Goal: Task Accomplishment & Management: Use online tool/utility

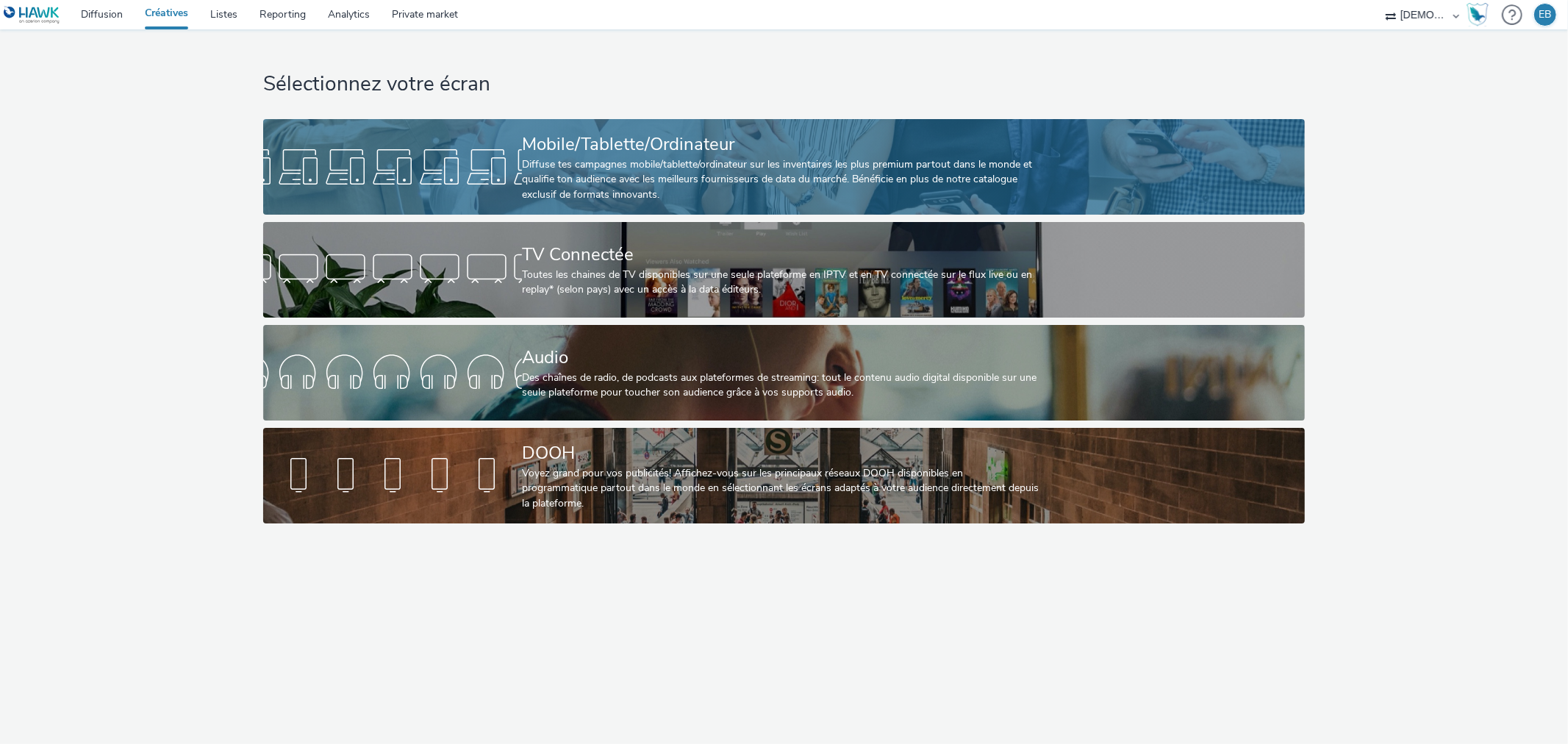
click at [681, 143] on div "Mobile/Tablette/Ordinateur" at bounding box center [781, 144] width 518 height 26
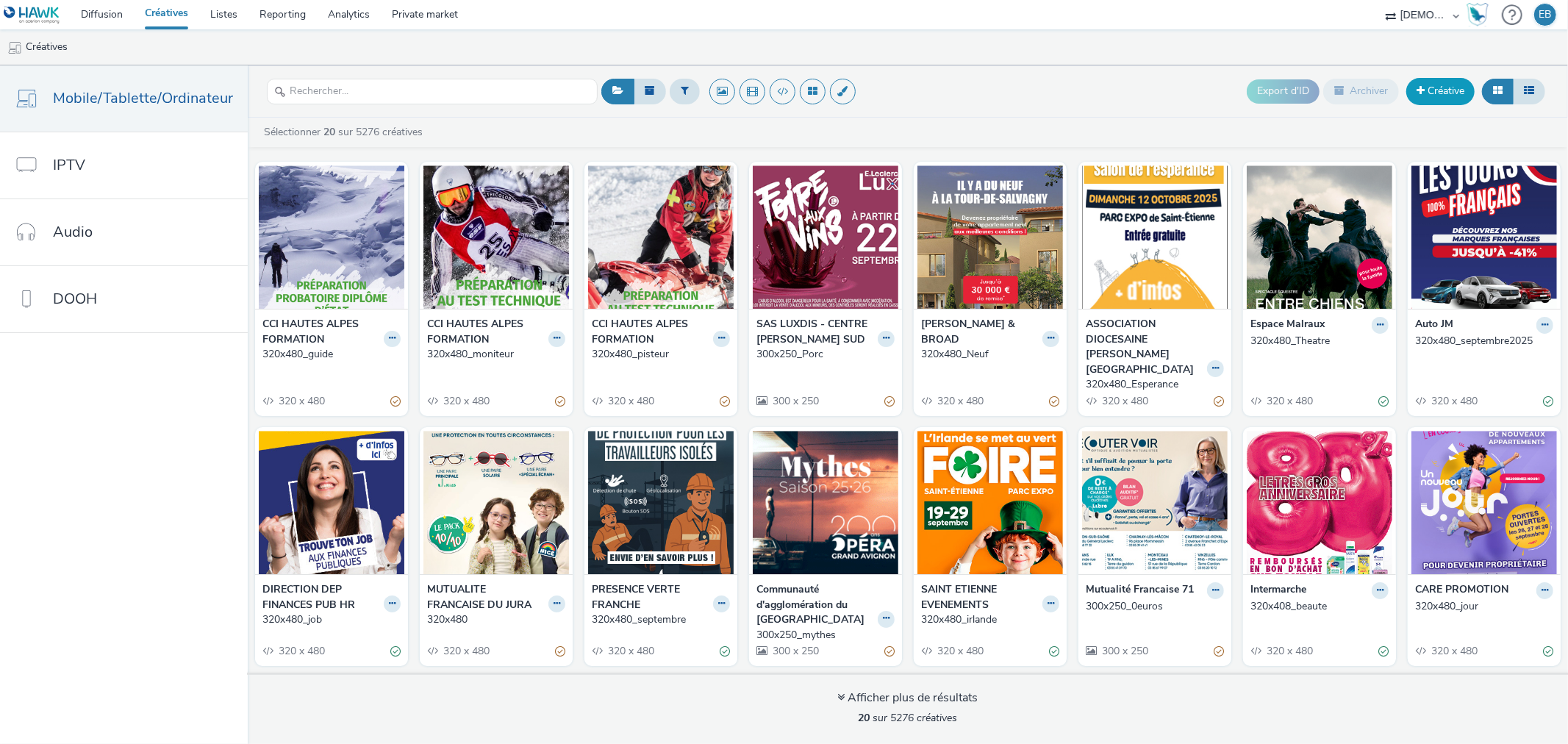
click at [1458, 78] on link "Créative" at bounding box center [1441, 91] width 69 height 27
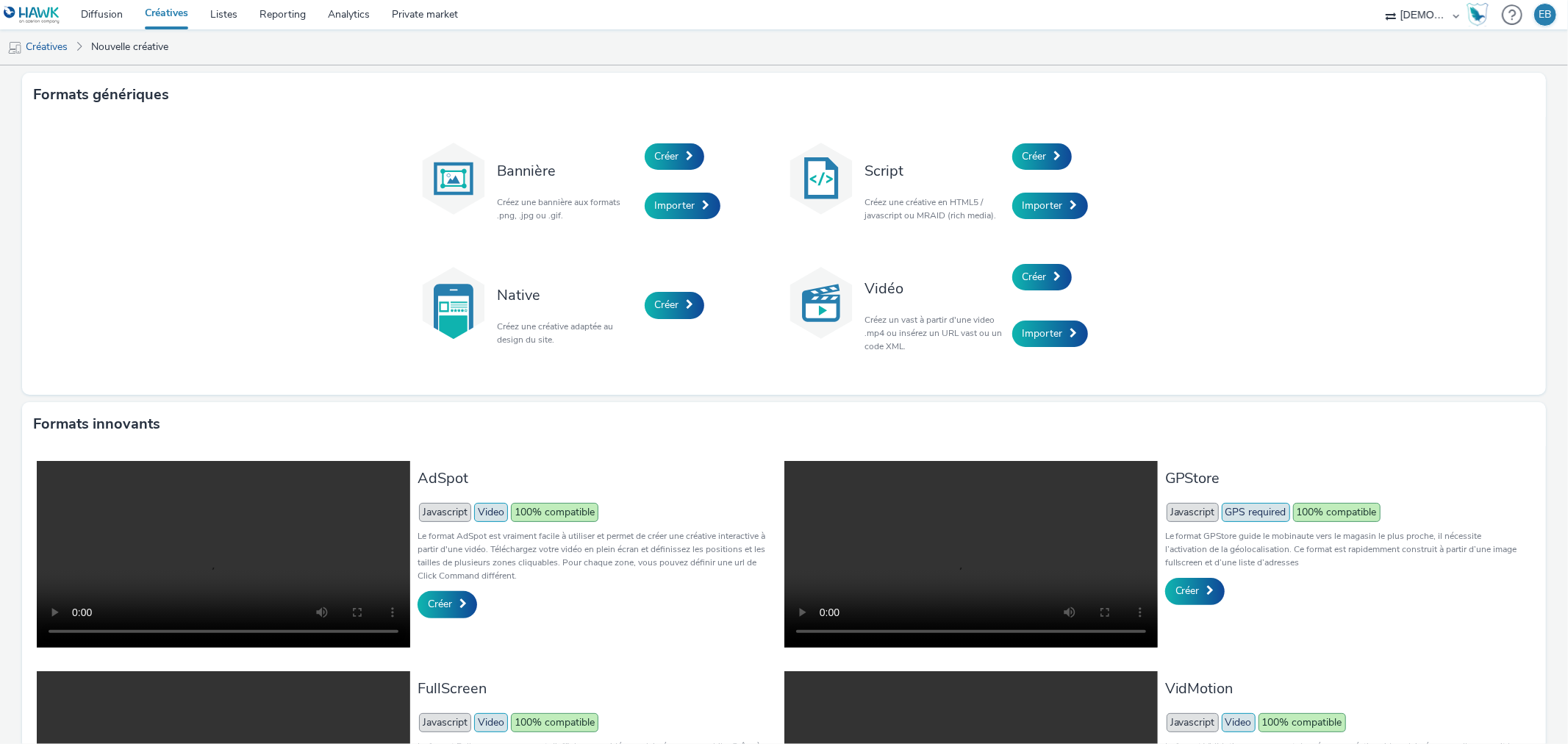
click at [1025, 173] on div "Créer" at bounding box center [1082, 157] width 140 height 50
click at [1031, 150] on span "Créer" at bounding box center [1034, 156] width 24 height 14
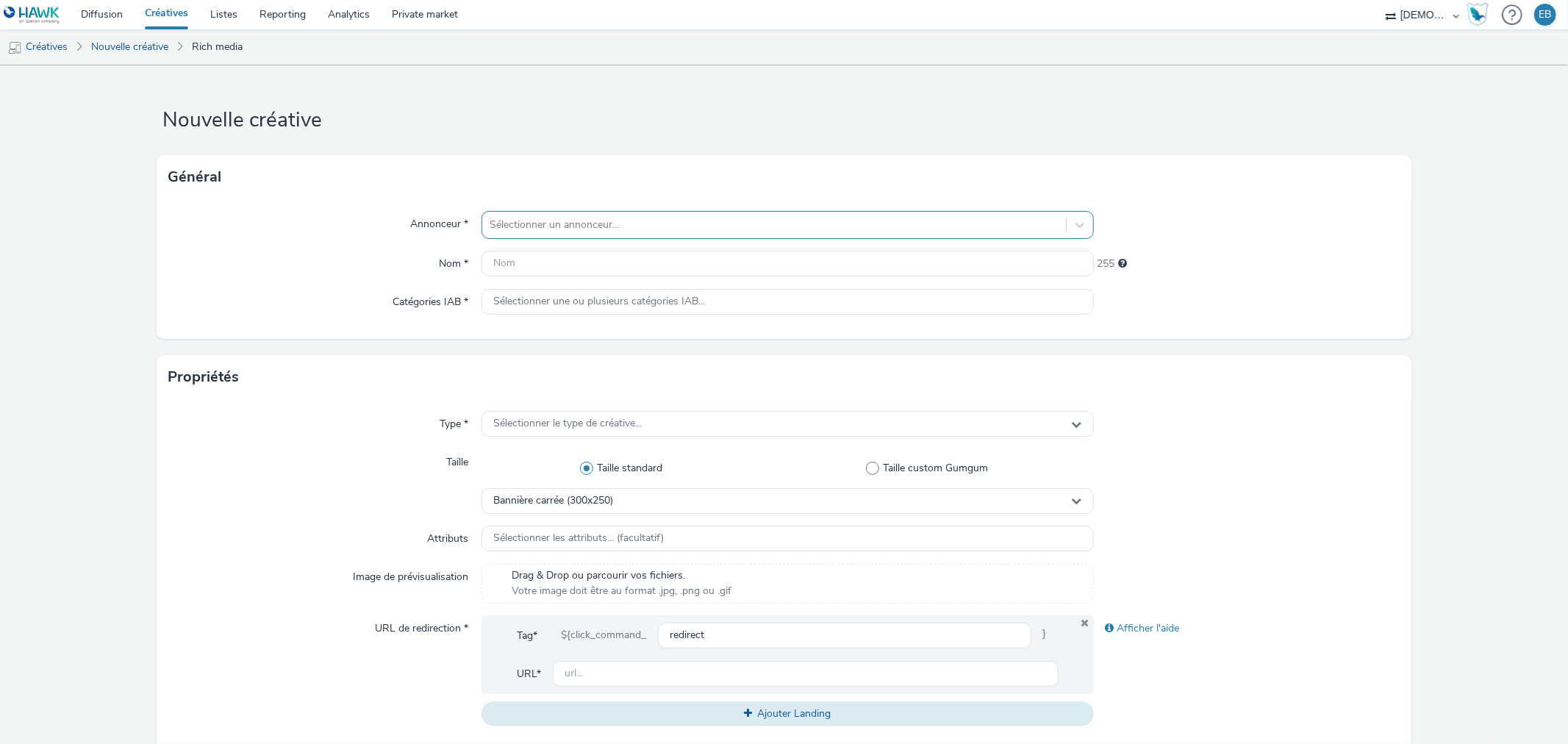
click at [484, 230] on div "Sélectionner un annonceur..." at bounding box center [773, 225] width 583 height 23
type input "societ"
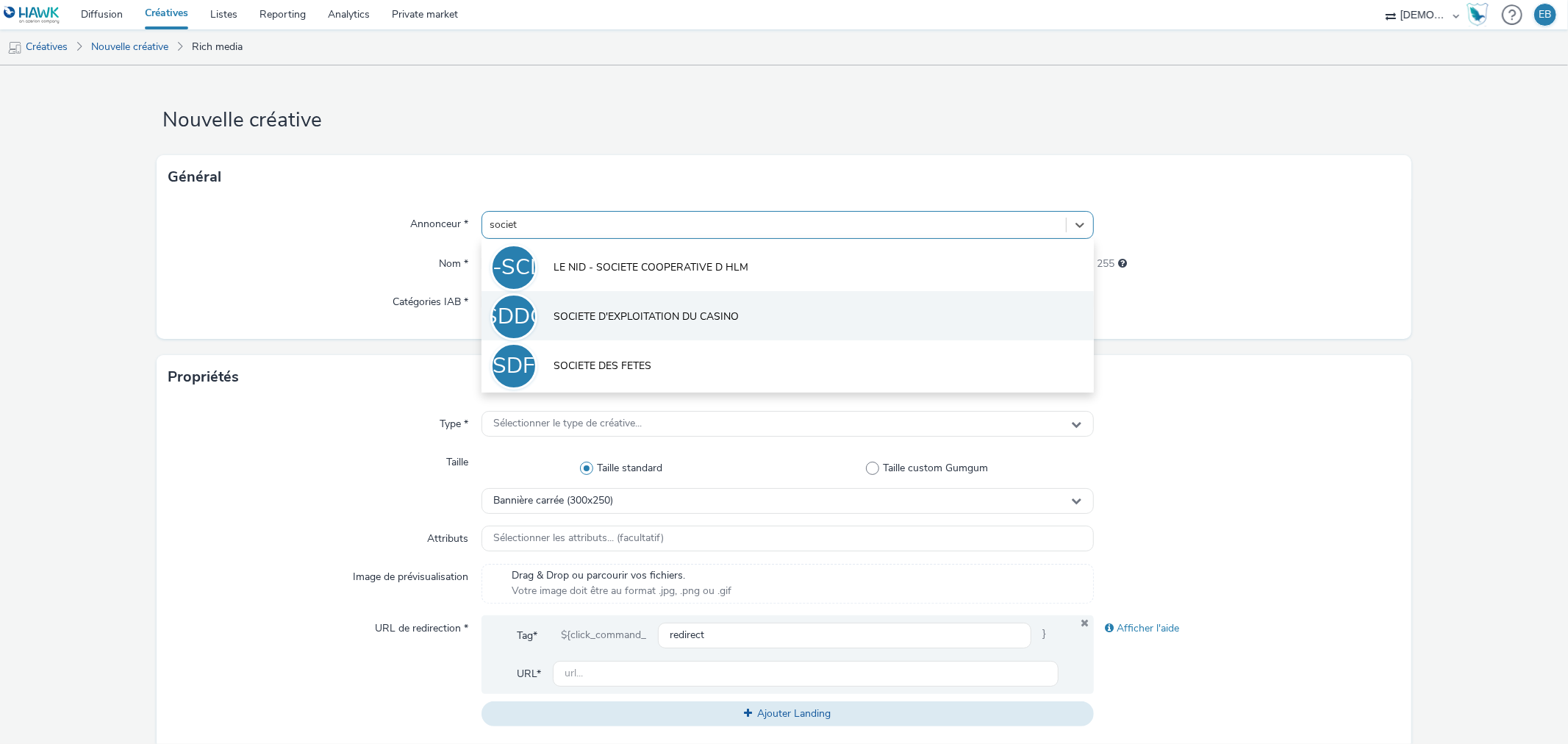
click at [730, 302] on li "SDDC SOCIETE D'EXPLOITATION DU CASINO" at bounding box center [787, 315] width 611 height 49
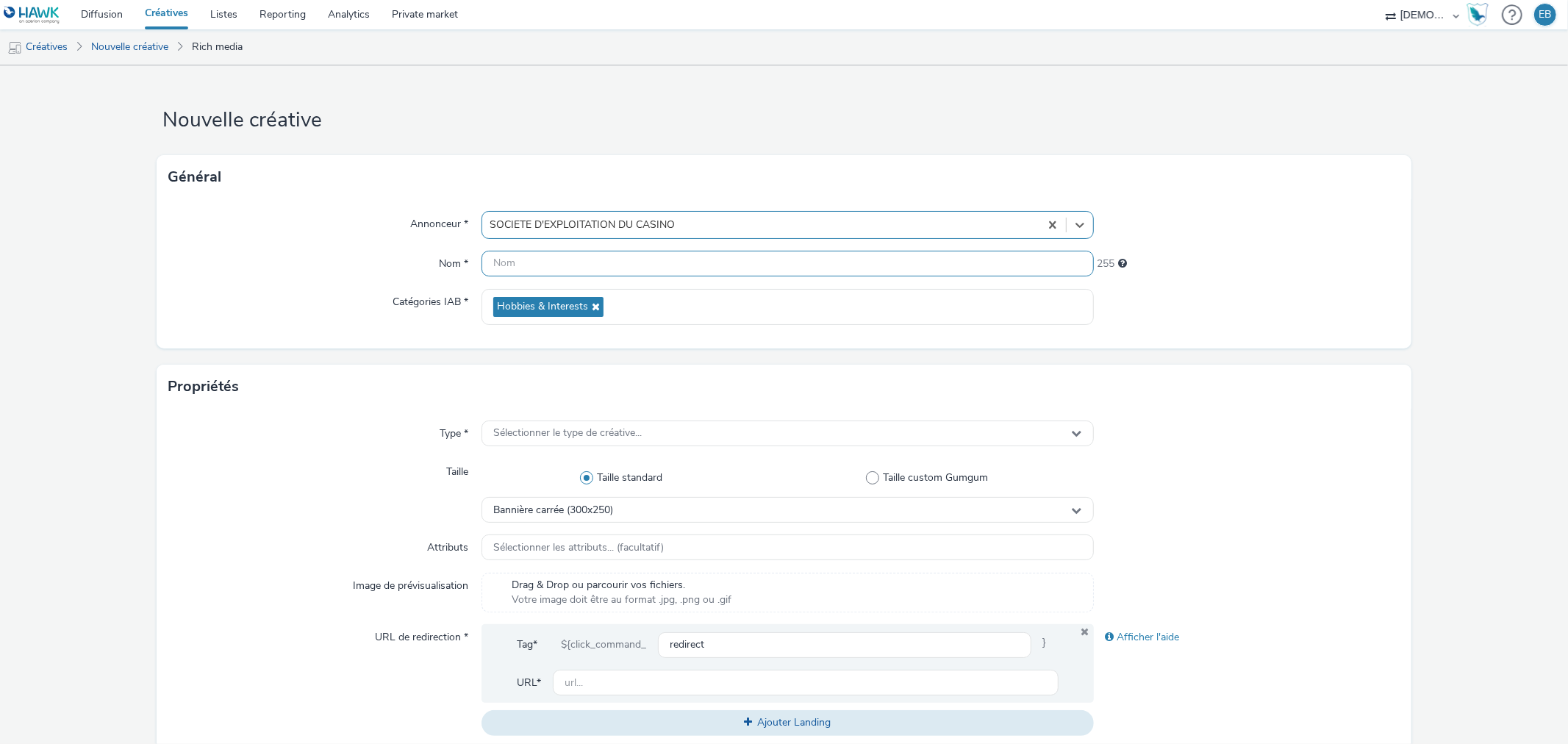
click at [574, 268] on input "text" at bounding box center [787, 263] width 611 height 26
click at [561, 263] on input "320x480_Chasee" at bounding box center [787, 263] width 611 height 26
type input "320x480_Chasse"
click at [262, 327] on div "Annonceur * SOCIETE D'EXPLOITATION DU CASINO Nom * 320x480_Chasse 241 Catégorie…" at bounding box center [784, 274] width 1254 height 149
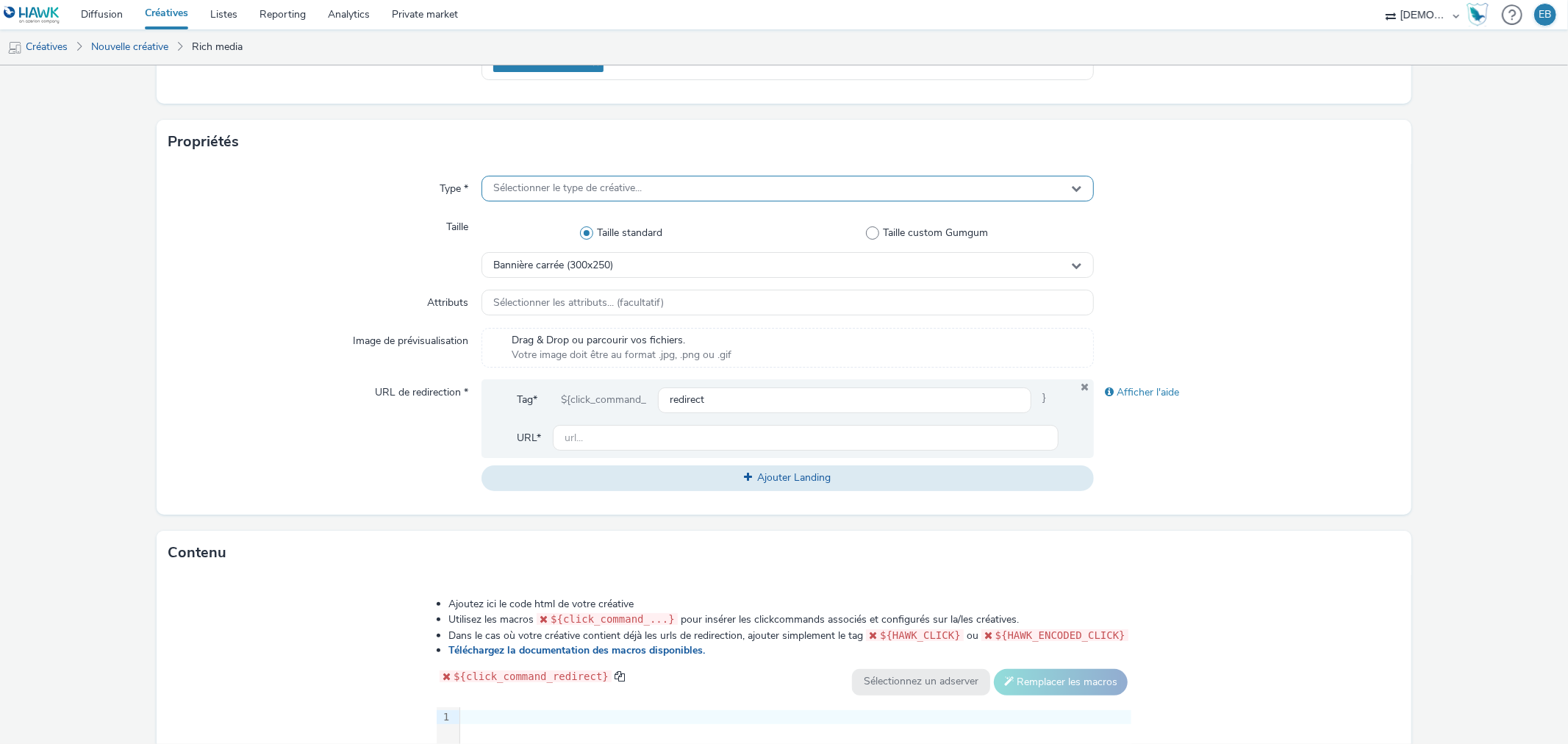
click at [599, 182] on span "Sélectionner le type de créative..." at bounding box center [567, 188] width 148 height 13
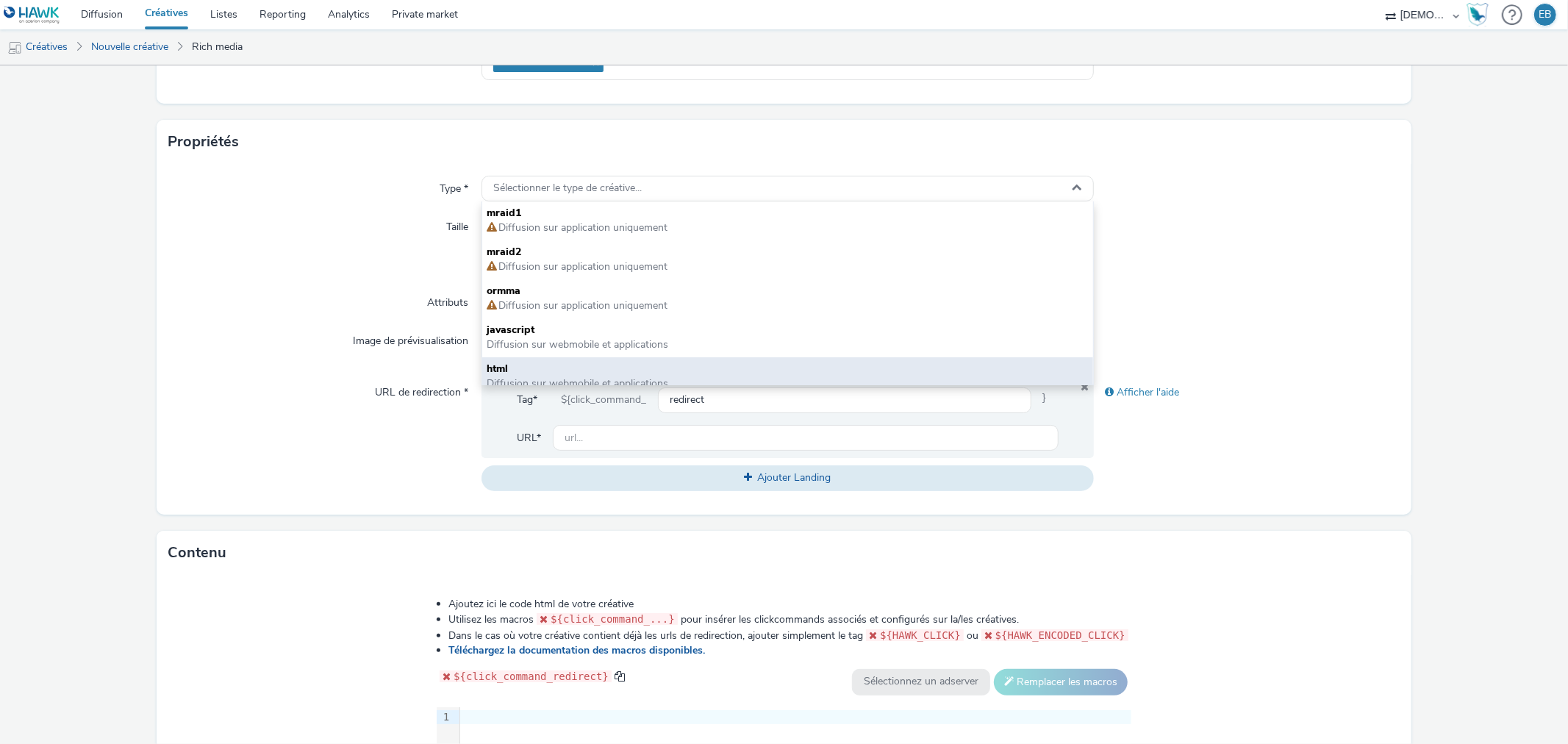
click at [532, 377] on span "Diffusion sur webmobile et applications" at bounding box center [577, 383] width 182 height 14
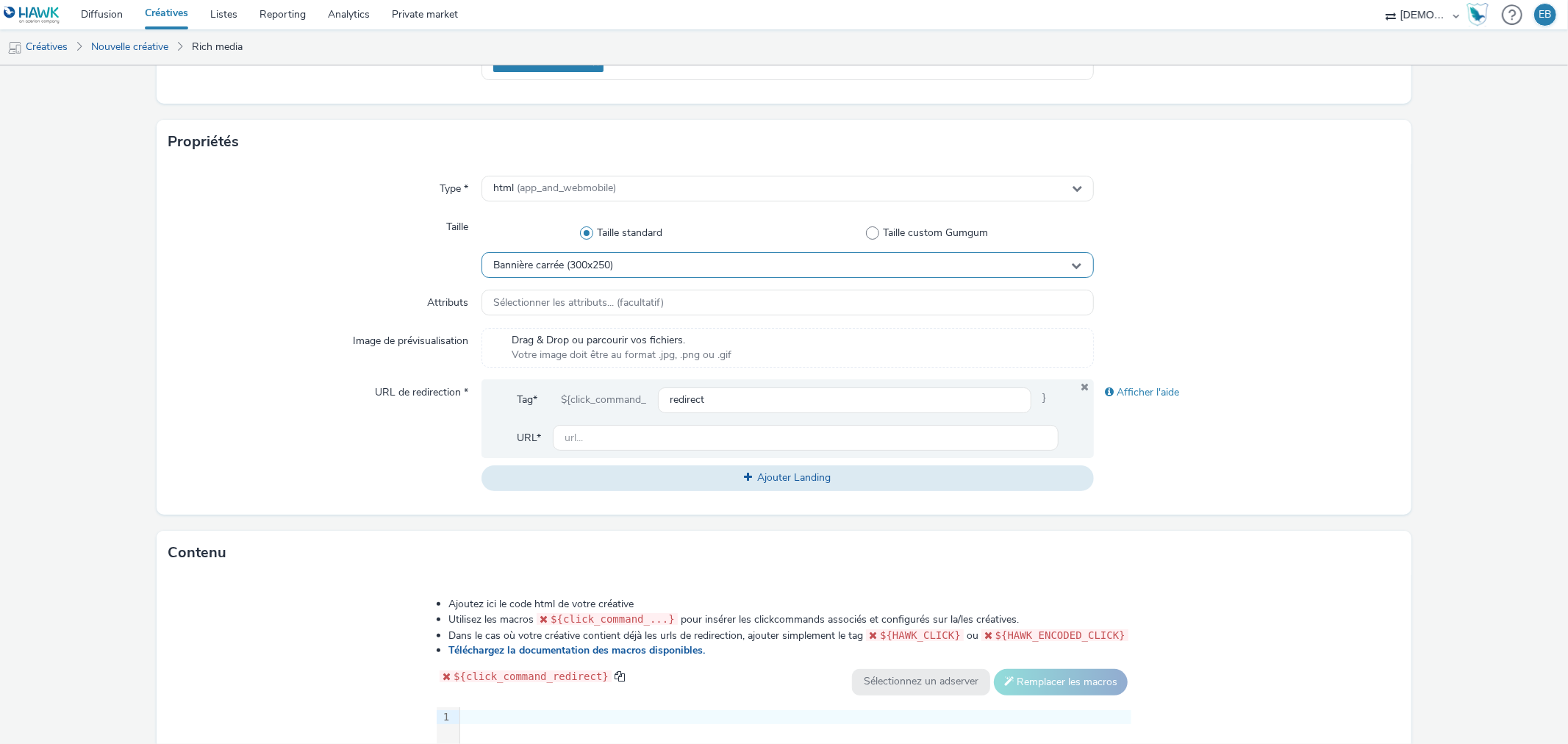
click at [592, 261] on span "Bannière carrée (300x250)" at bounding box center [553, 265] width 120 height 13
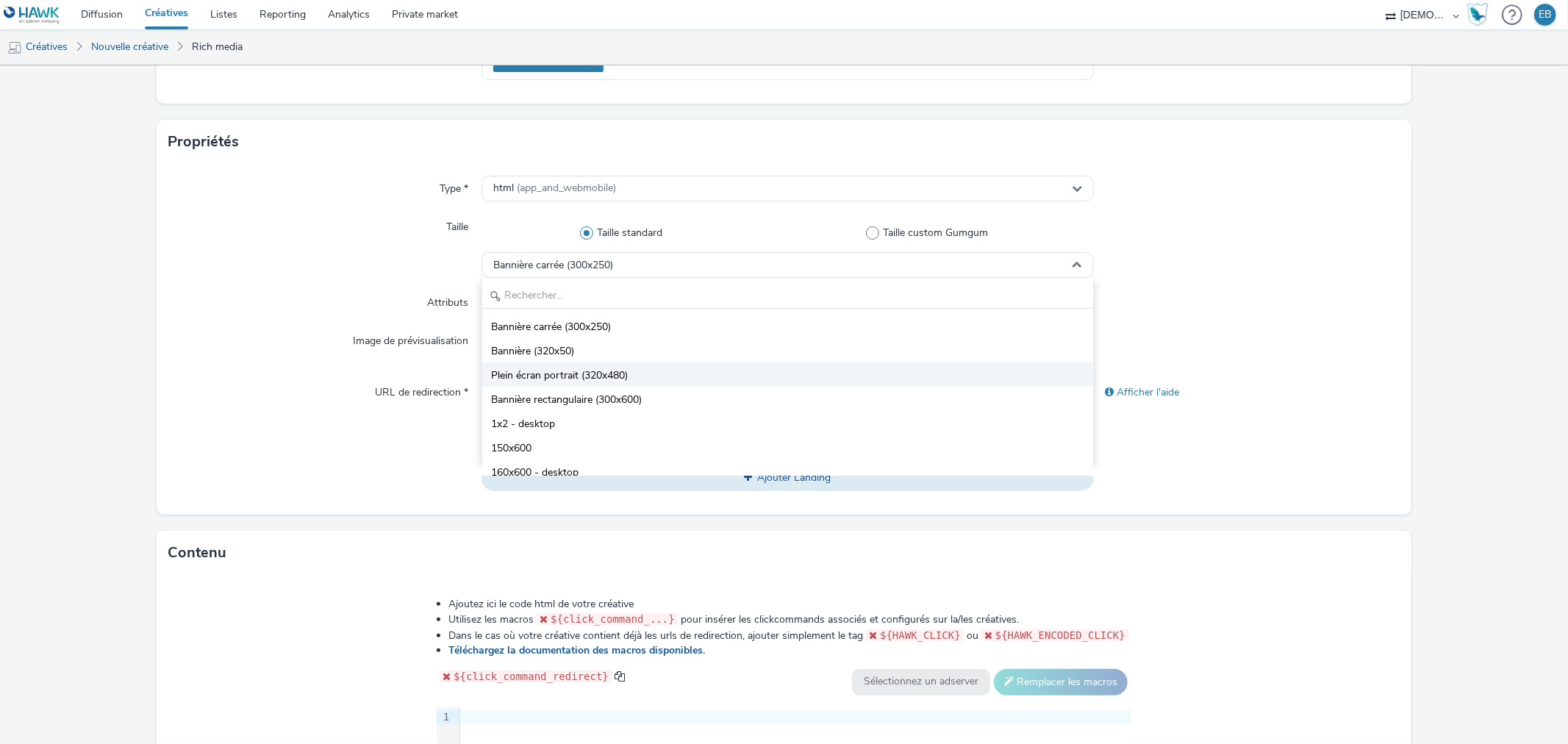
click at [588, 383] on span "Plein écran portrait (320x480)" at bounding box center [559, 376] width 137 height 15
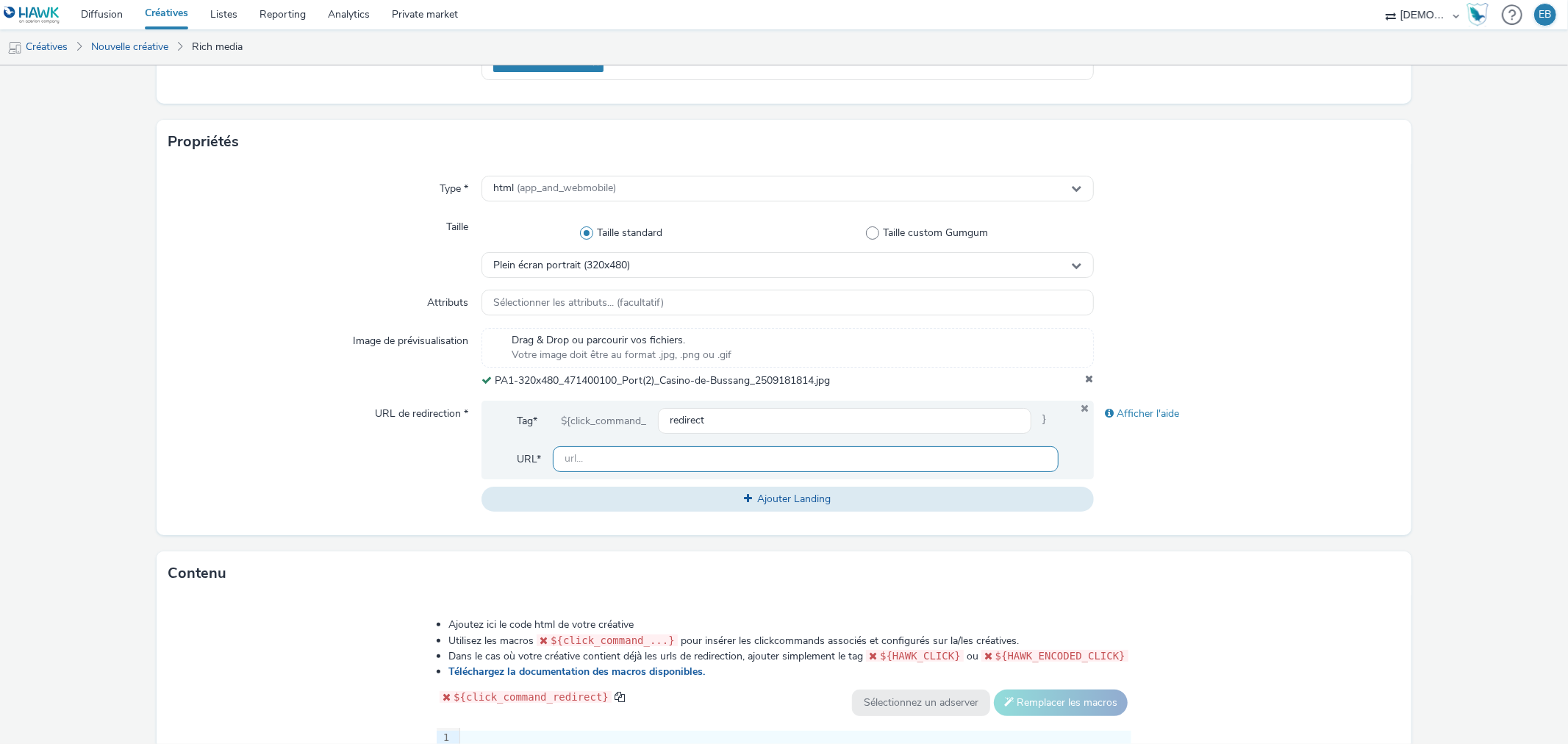
click at [682, 456] on input "text" at bounding box center [805, 459] width 505 height 26
paste input "https://www.casino-bussang.fr/?utm_source=ERV&utm_campaign=471400000&utm_medium…"
type input "https://www.casino-bussang.fr/?utm_source=ERV&utm_campaign=471400000&utm_medium…"
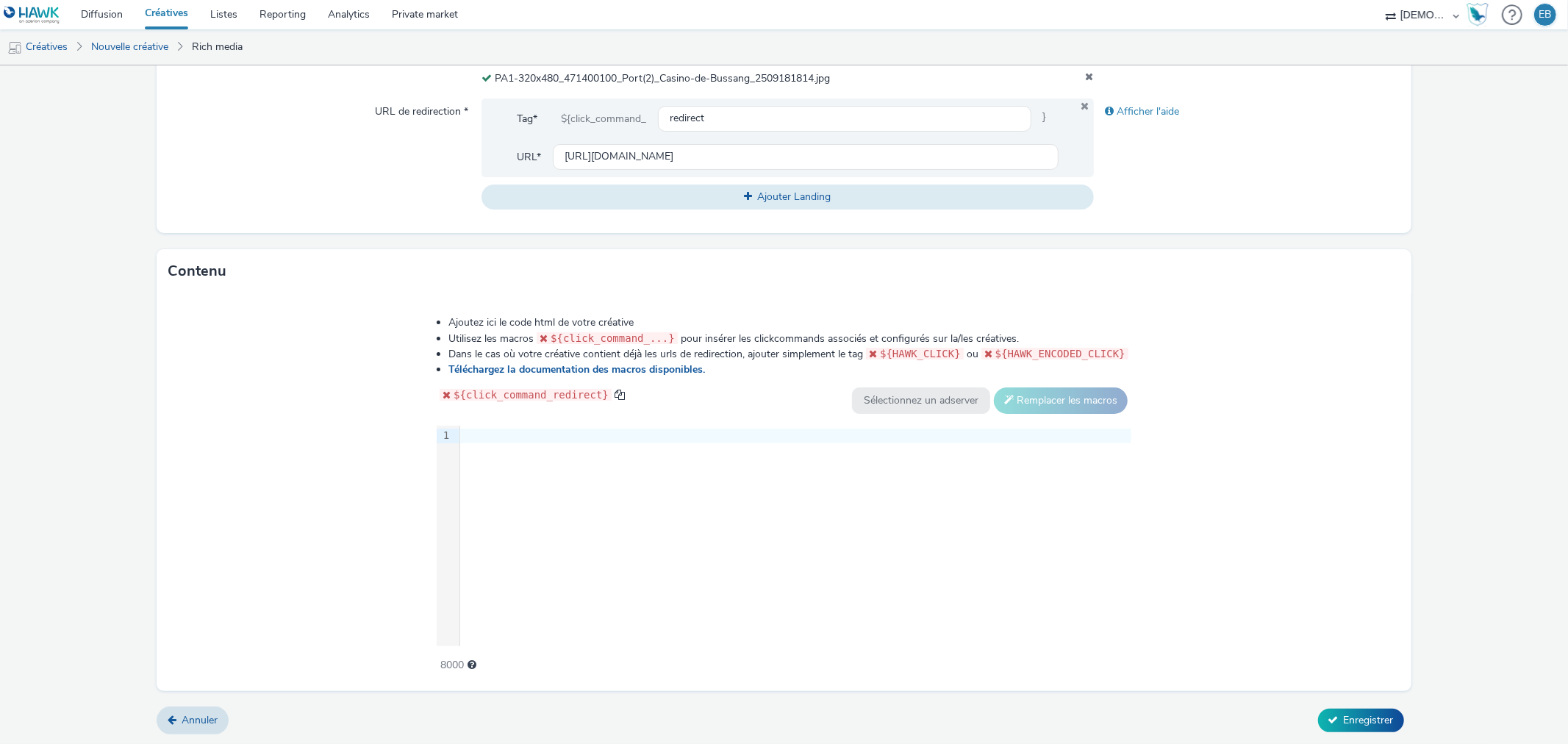
click at [693, 458] on div "9 1 ›" at bounding box center [784, 536] width 694 height 221
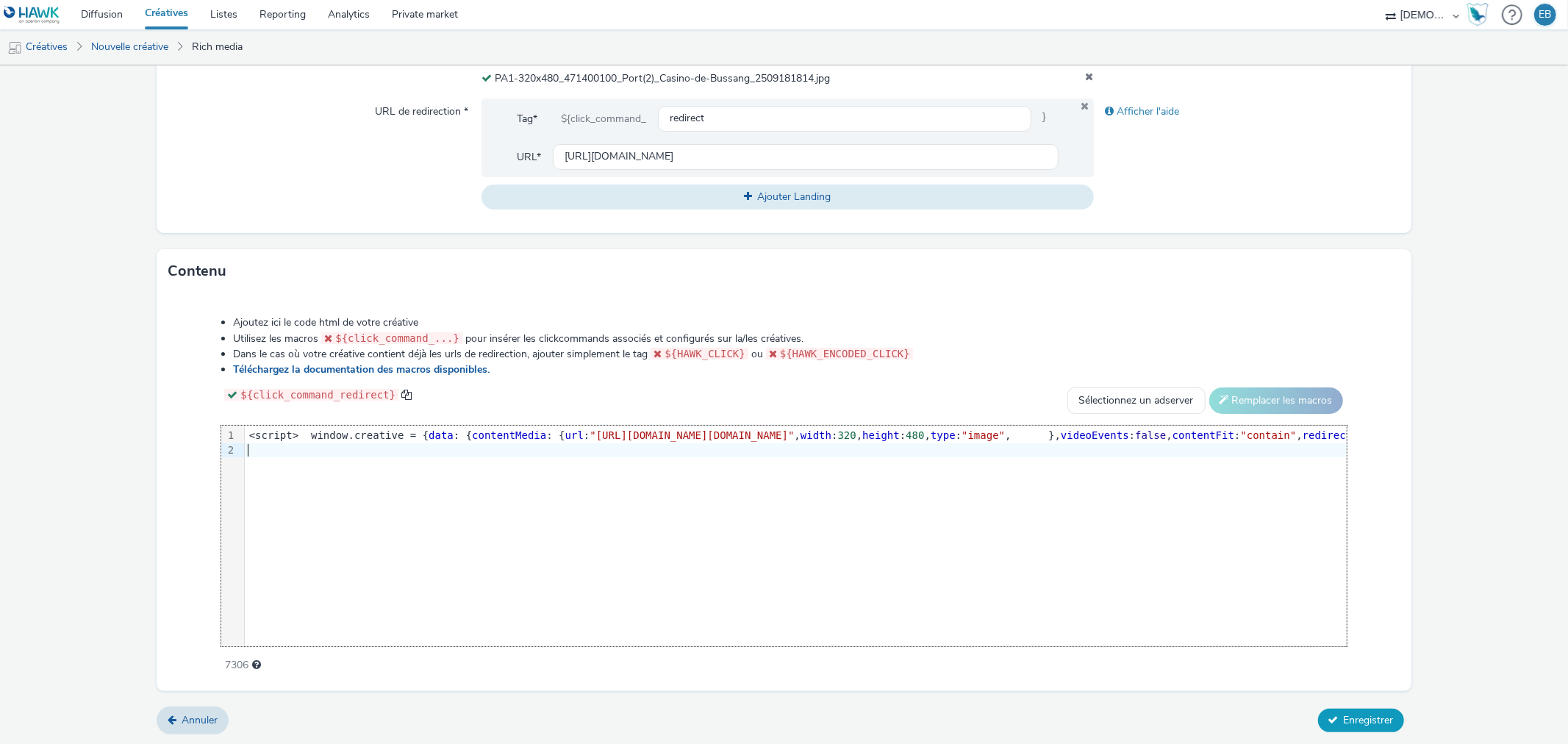
click at [1344, 715] on span "Enregistrer" at bounding box center [1369, 720] width 50 height 14
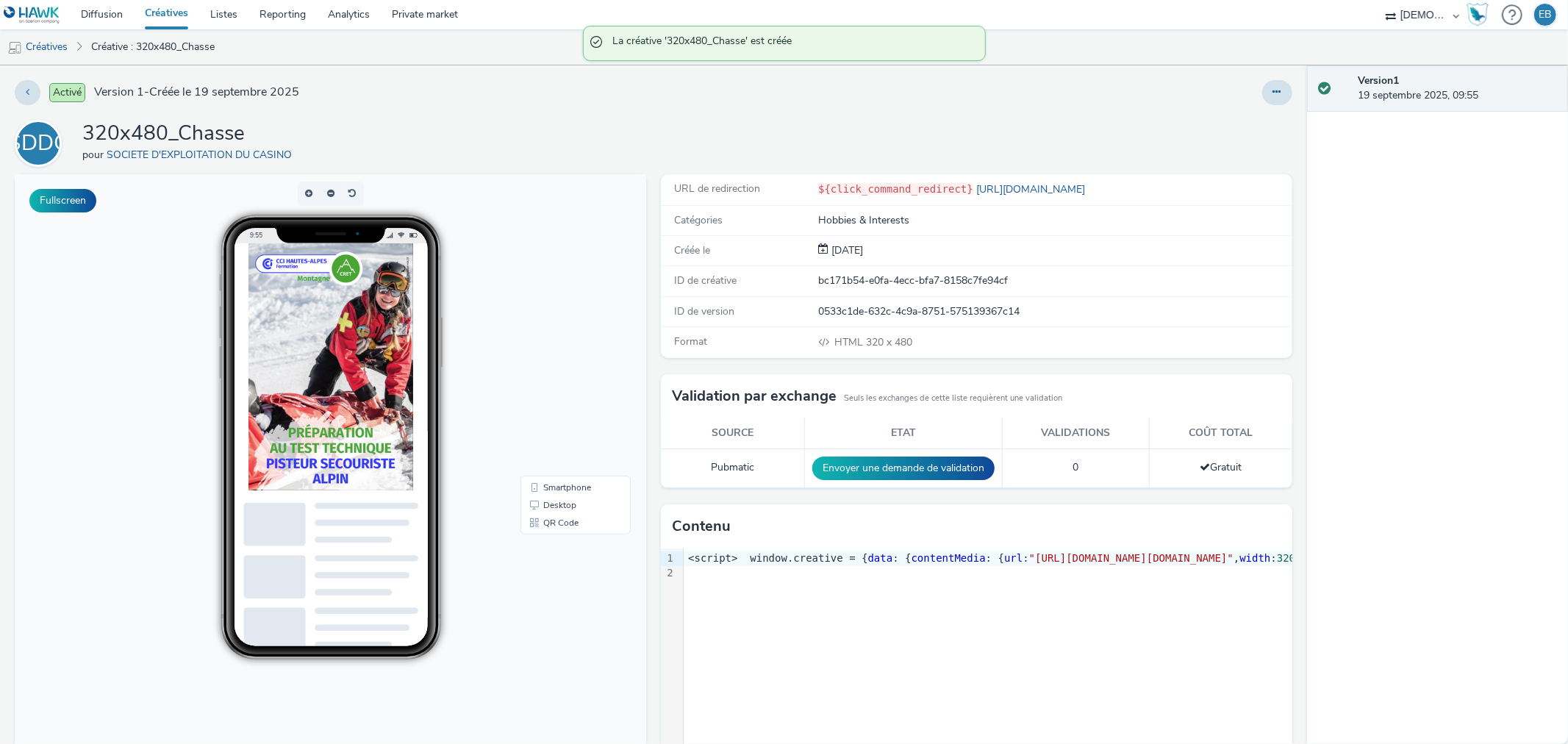
click at [1280, 80] on div "Activé Version 1 - Créée le 19 septembre 2025 SDDC 320x480_Chasse pour SOCIETE …" at bounding box center [653, 404] width 1307 height 679
click at [1279, 88] on button at bounding box center [1277, 93] width 30 height 25
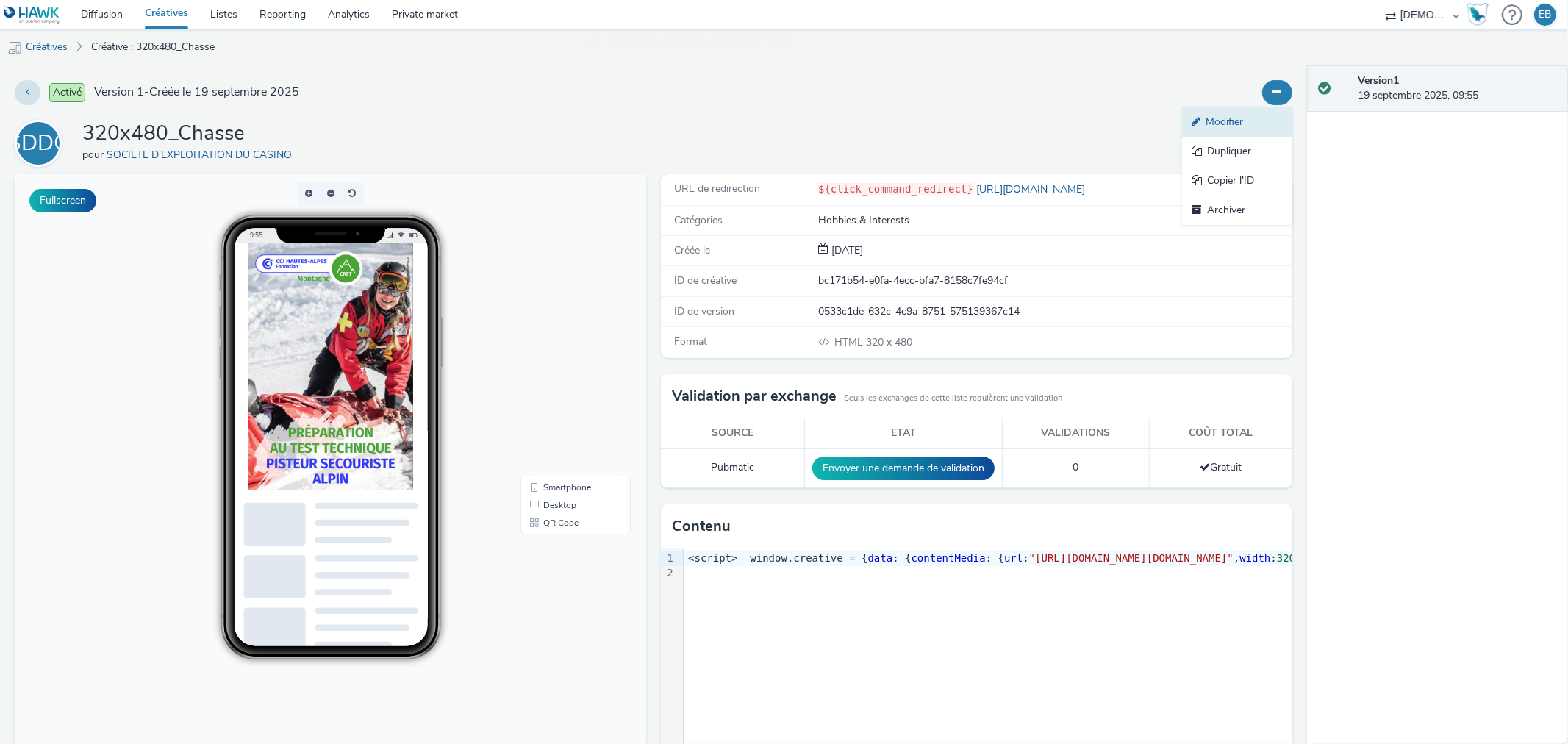
click at [1192, 122] on icon at bounding box center [1199, 122] width 14 height 10
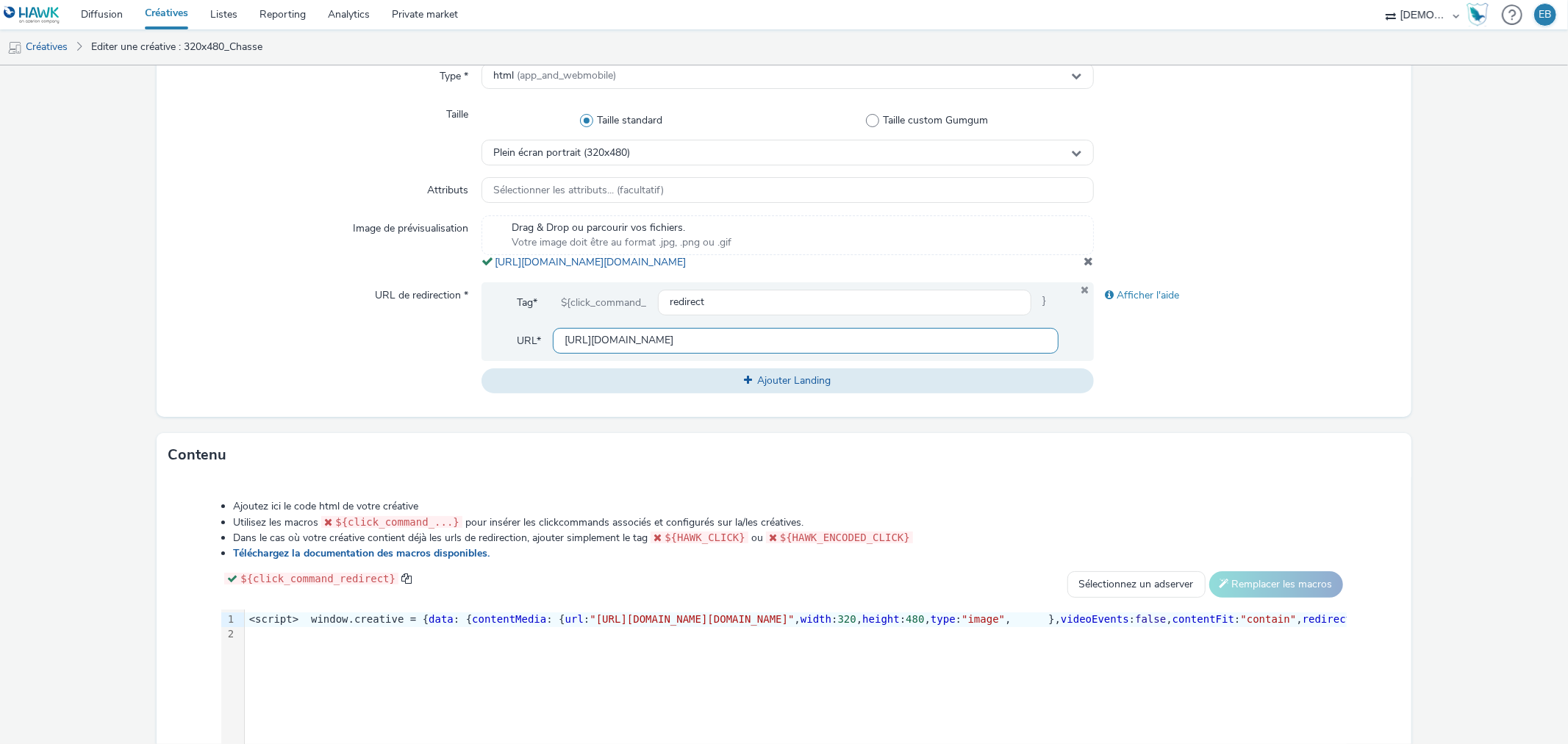
scroll to position [490, 0]
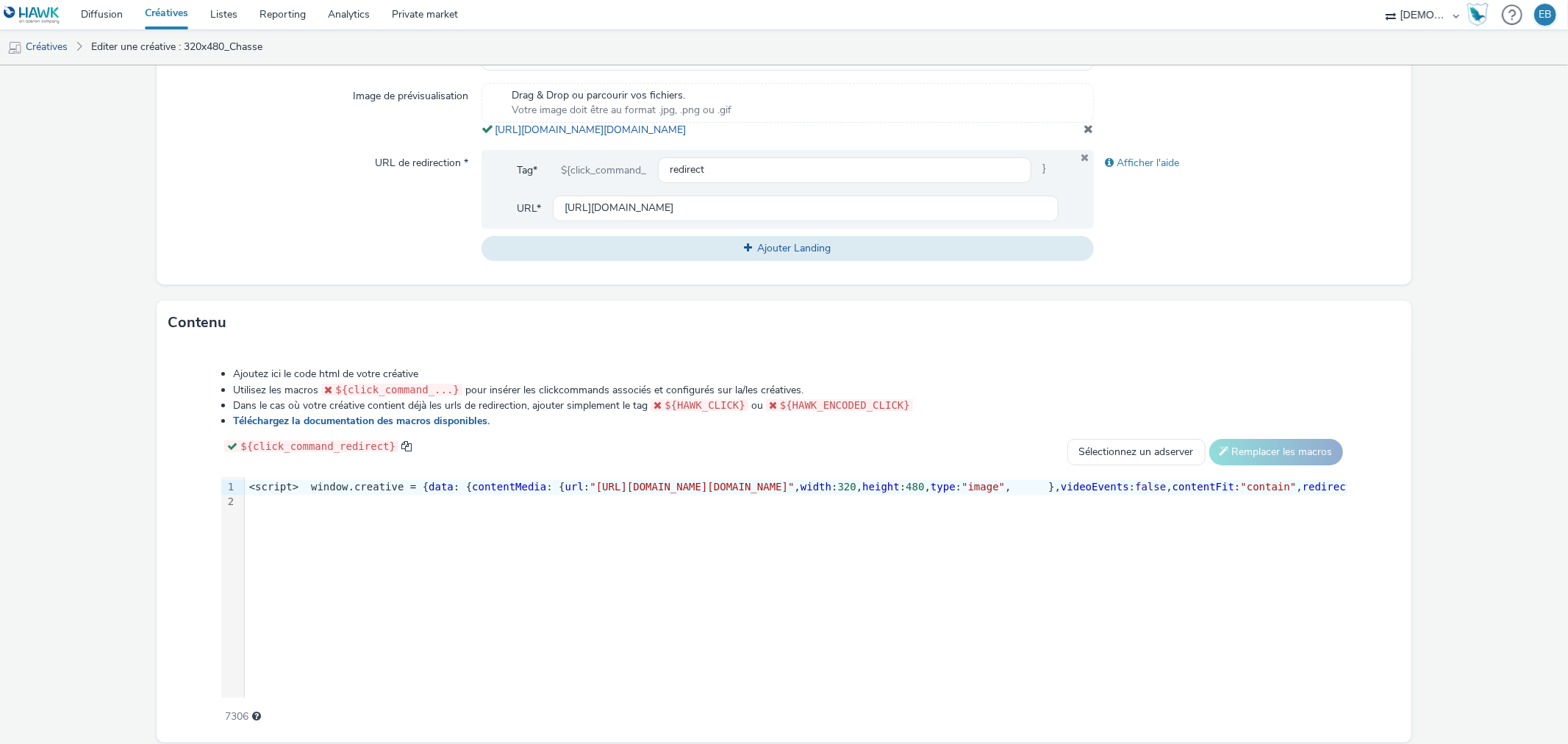
drag, startPoint x: 845, startPoint y: 150, endPoint x: 489, endPoint y: 128, distance: 356.7
click at [489, 128] on div "Drag & Drop ou parcourir vos fichiers. Votre image doit être au format .jpg, .p…" at bounding box center [787, 110] width 611 height 55
copy span "https://tabmo-cdn.s3.eu-west-1.amazonaws.com/hawk.tabmo.io/organizations/38dc92…"
click at [722, 492] on span ""[URL][DOMAIN_NAME][DOMAIN_NAME]"" at bounding box center [692, 486] width 205 height 12
click at [720, 492] on span ""[URL][DOMAIN_NAME][DOMAIN_NAME]"" at bounding box center [692, 486] width 205 height 12
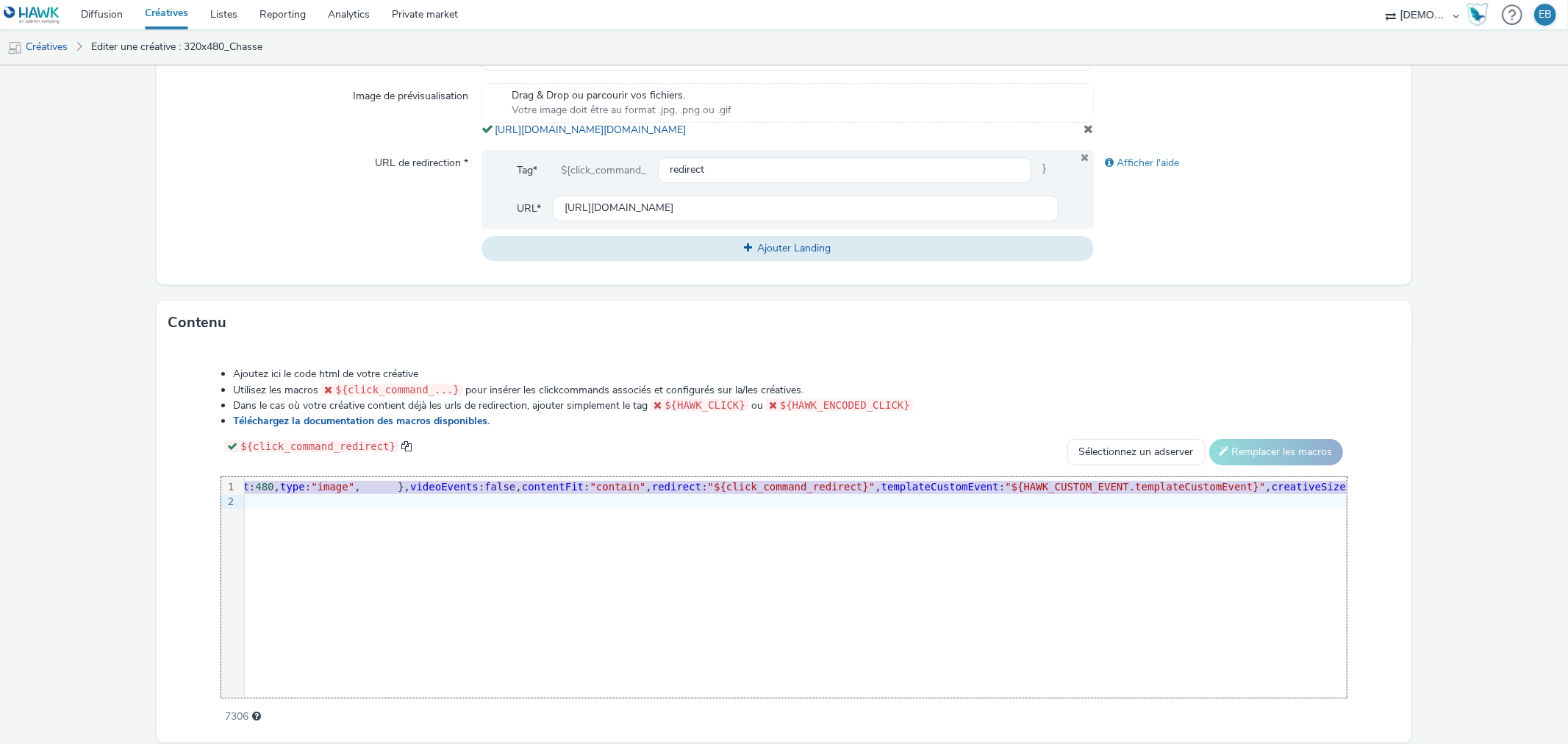
scroll to position [0, 680]
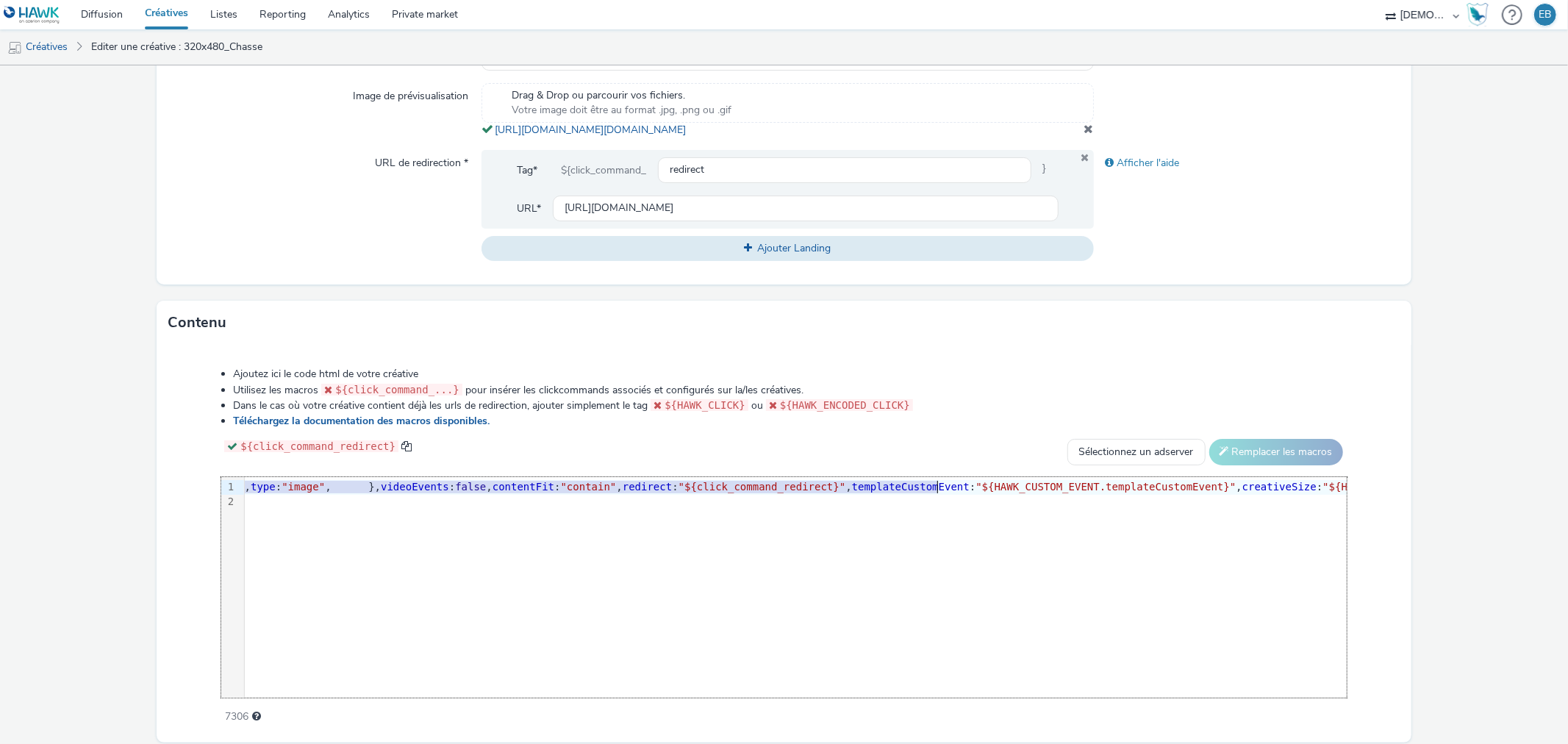
drag, startPoint x: 718, startPoint y: 498, endPoint x: 935, endPoint y: 502, distance: 217.0
click at [114, 492] on span ""[URL][DOMAIN_NAME][DOMAIN_NAME]"" at bounding box center [12, 486] width 205 height 12
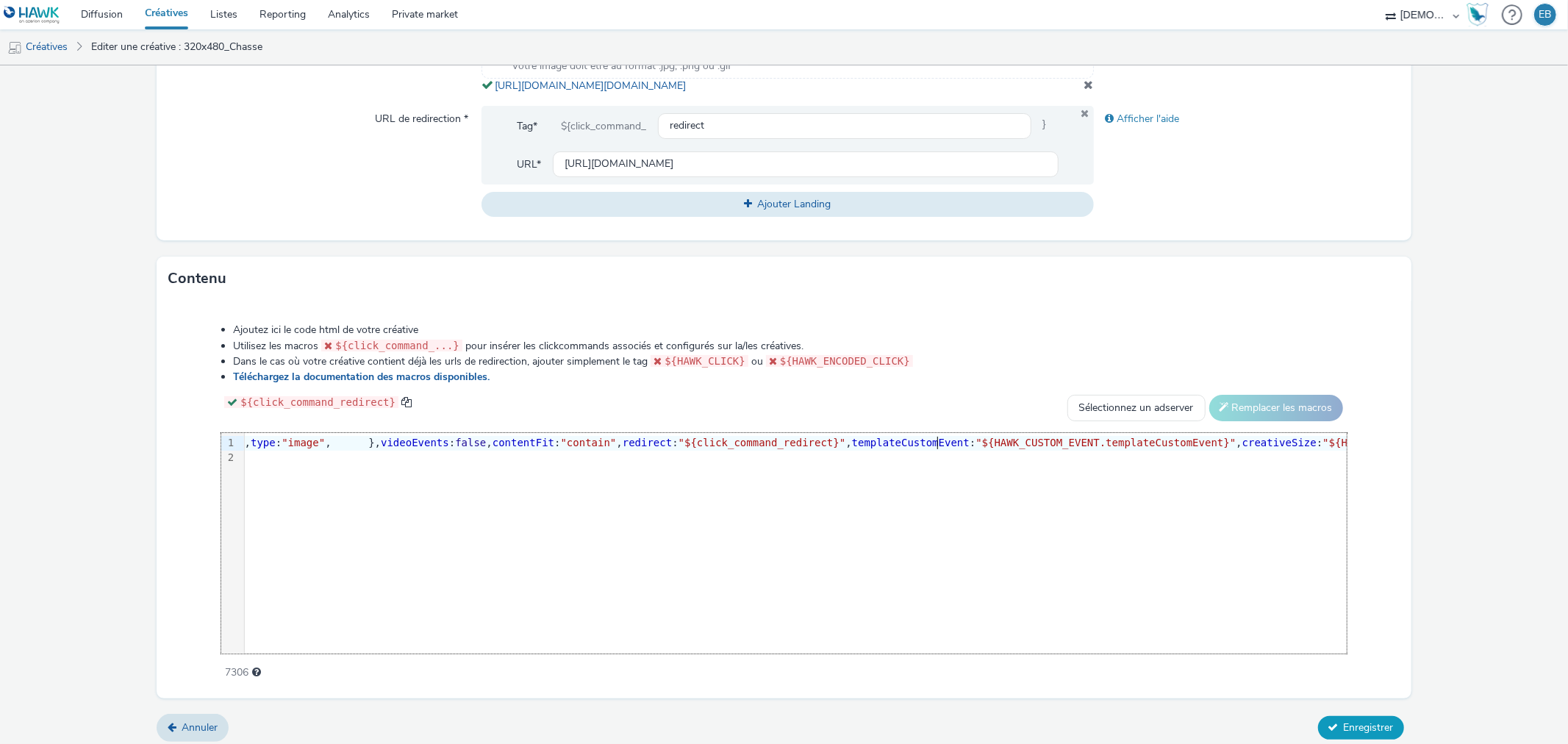
scroll to position [556, 0]
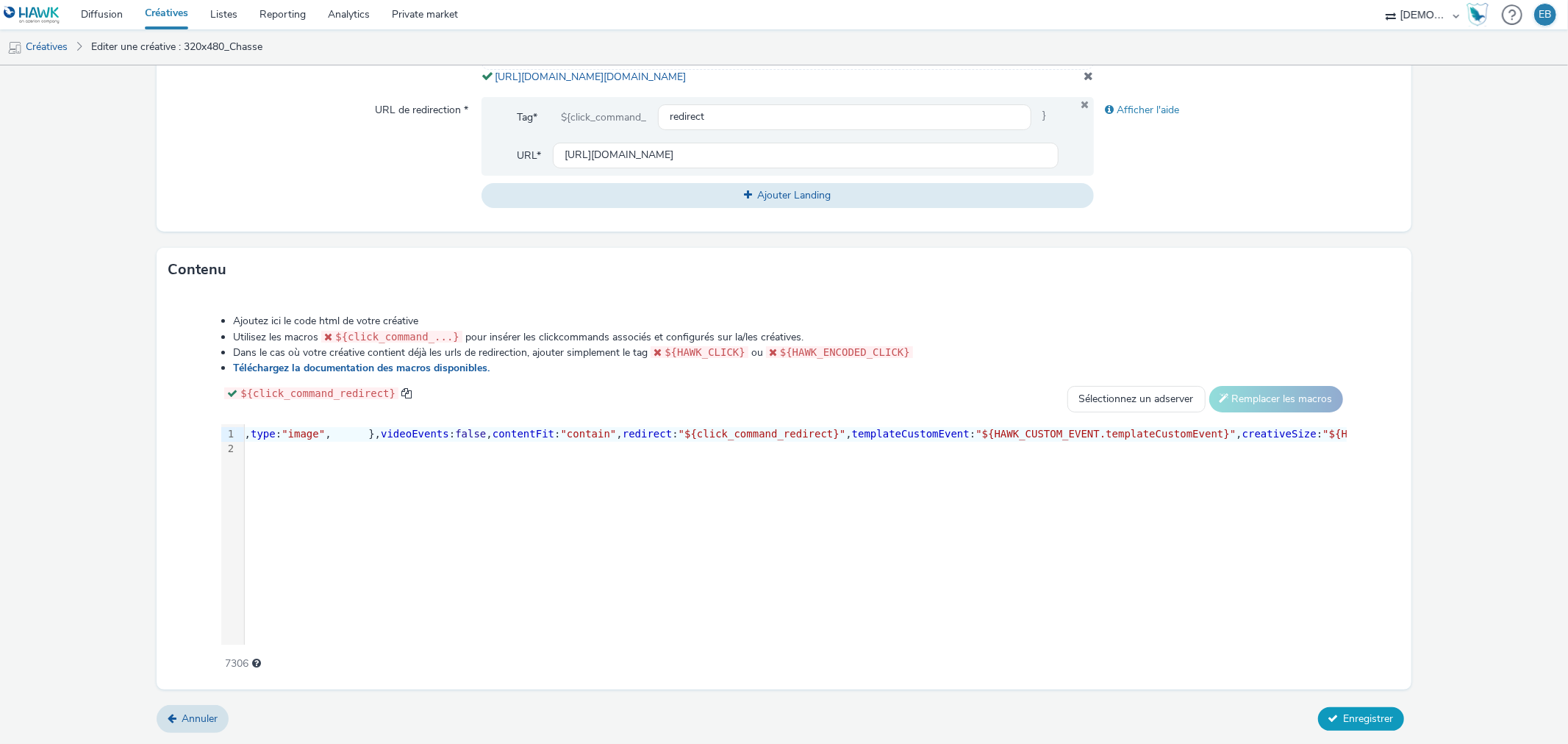
click at [1365, 723] on span "Enregistrer" at bounding box center [1369, 719] width 50 height 14
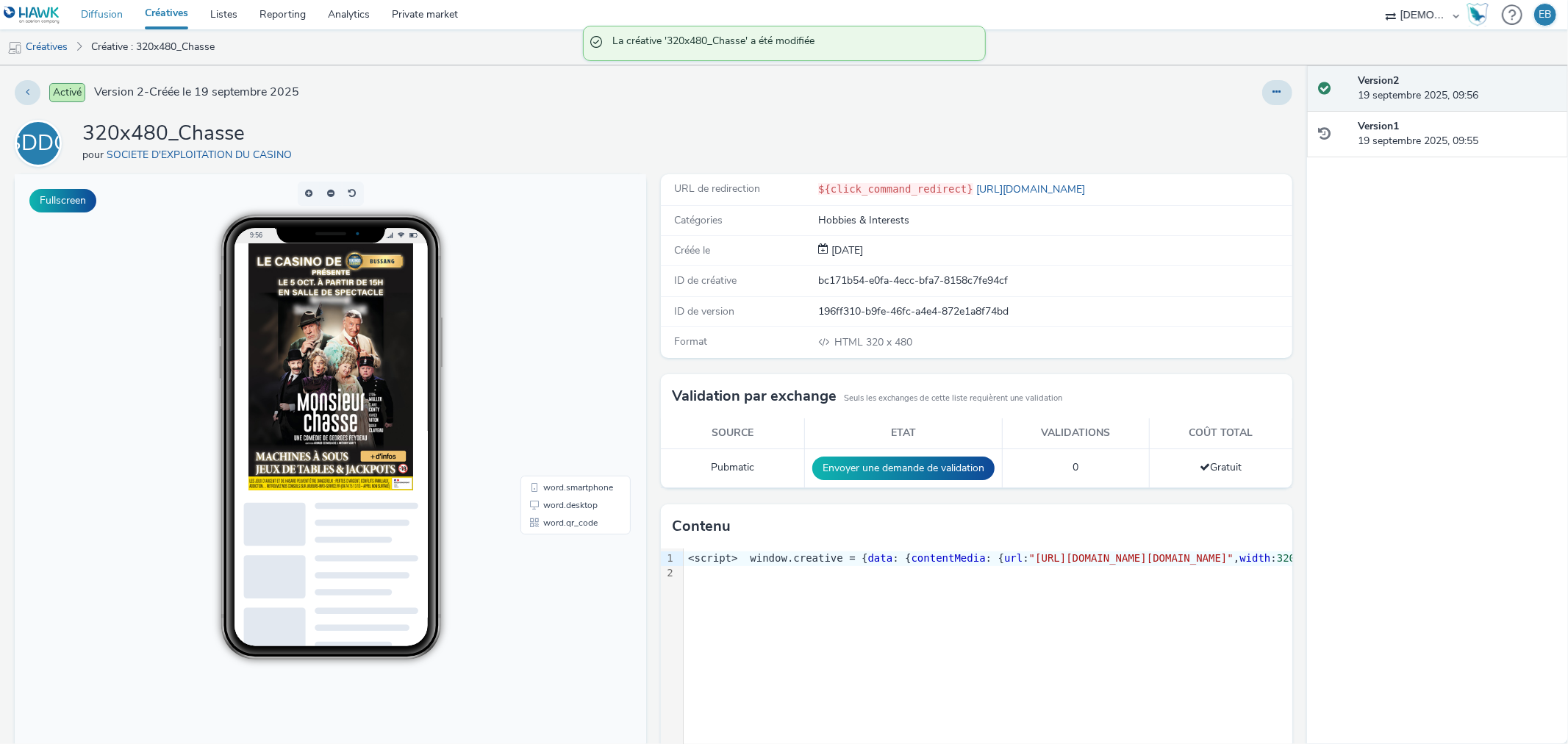
click at [108, 0] on link "Diffusion" at bounding box center [101, 14] width 64 height 29
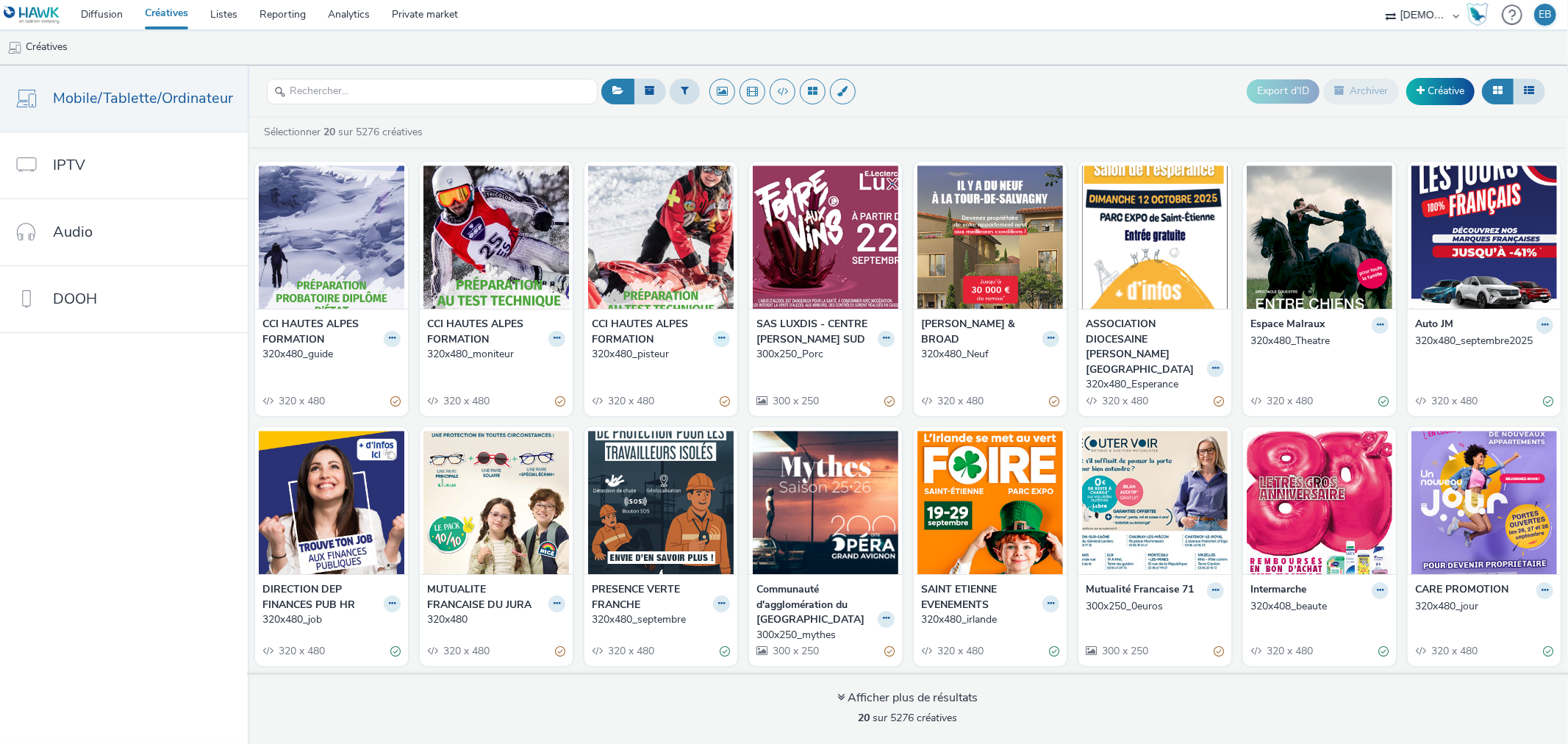
click at [713, 343] on button at bounding box center [721, 339] width 17 height 17
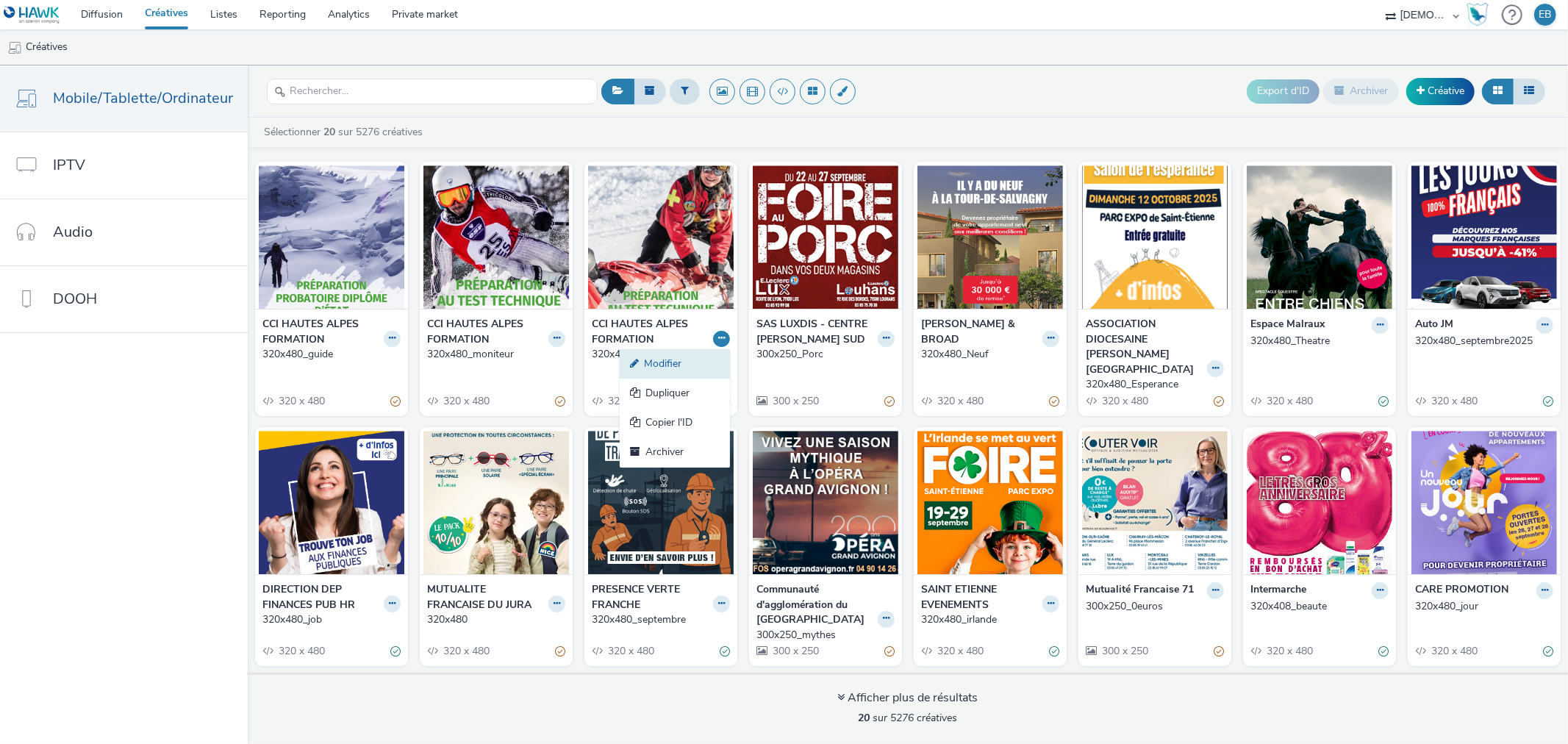
click at [667, 364] on link "Modifier" at bounding box center [674, 363] width 110 height 29
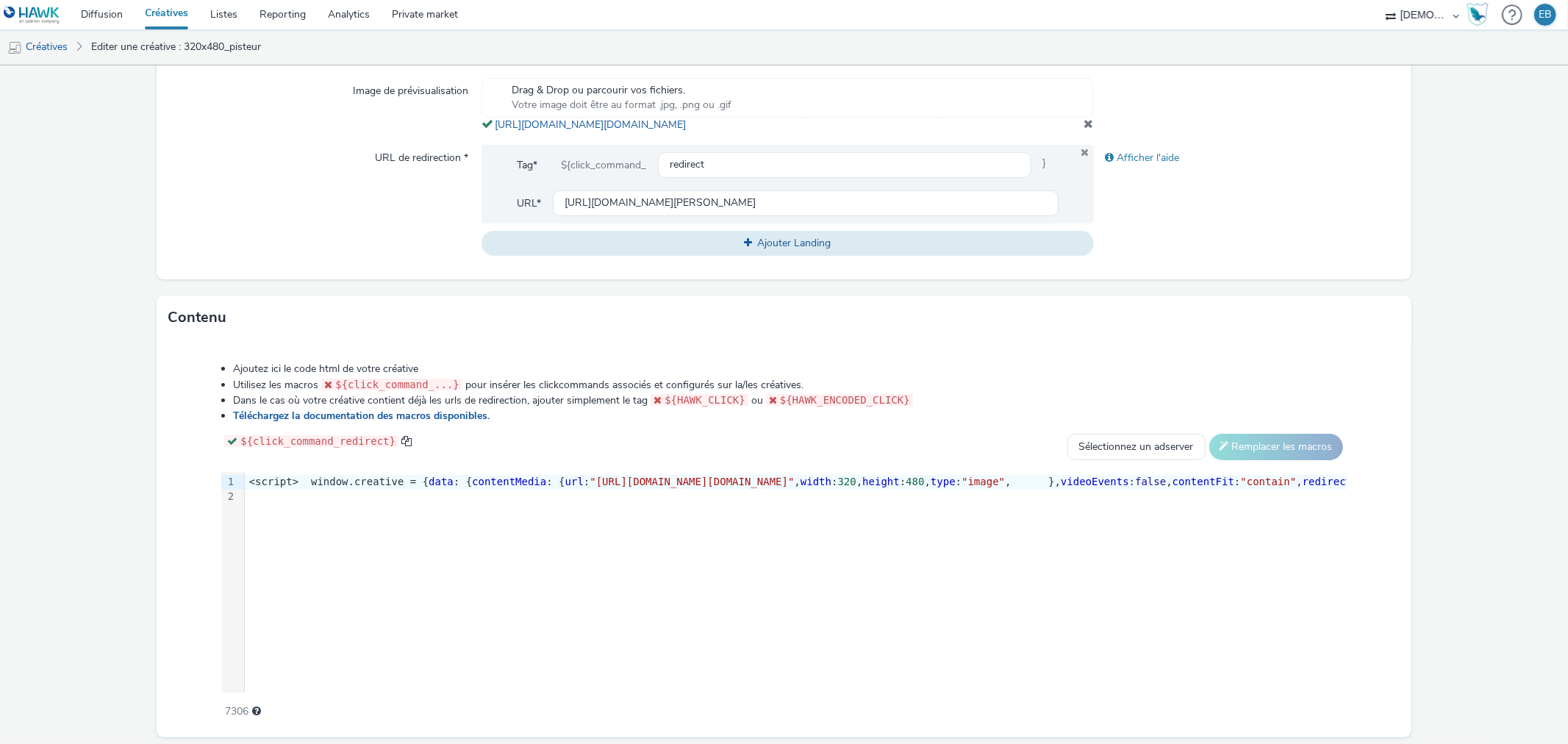
scroll to position [556, 0]
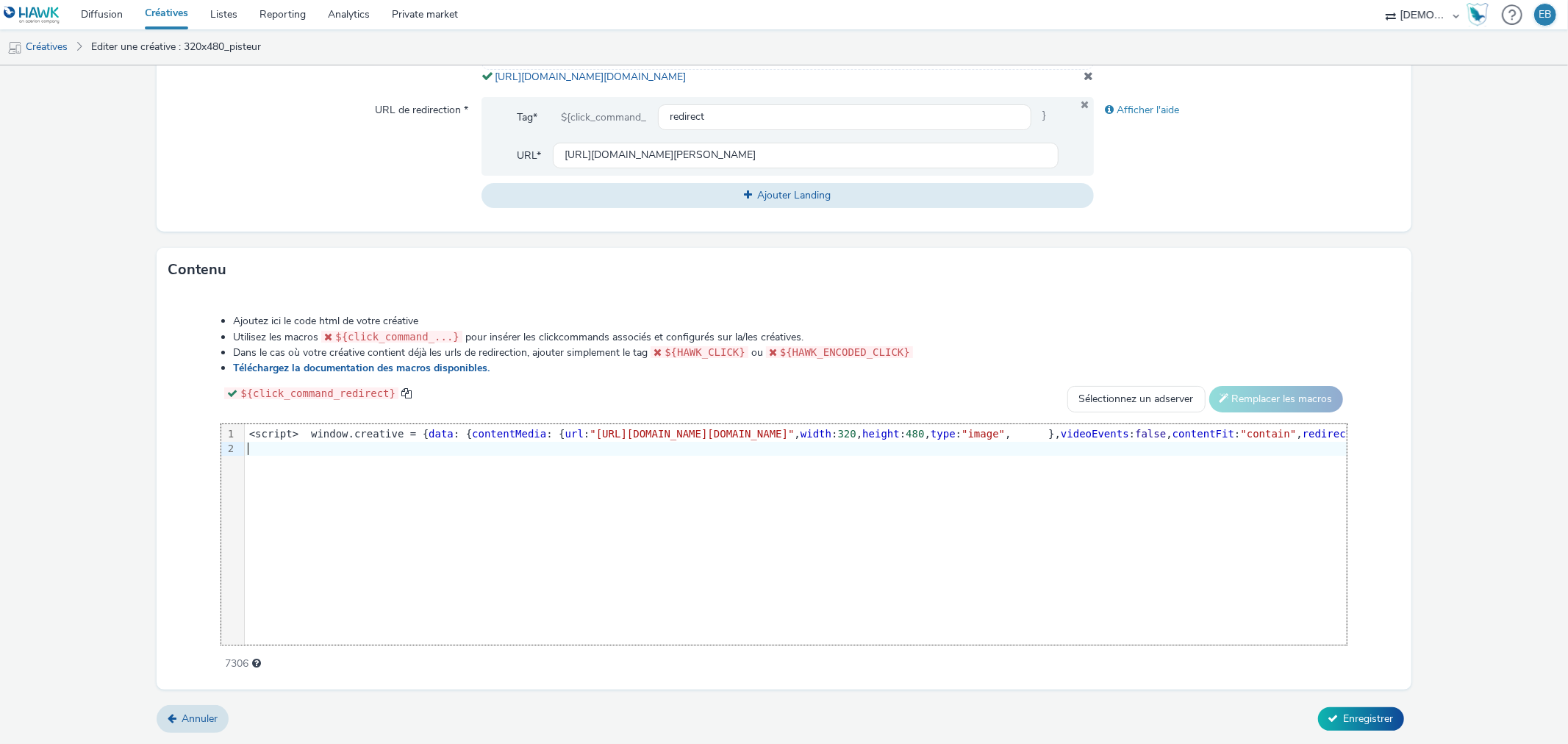
click at [635, 533] on div "9 1 2 › <script> window.creative = { data : { contentMedia : { url : "[URL][DOM…" at bounding box center [783, 534] width 1124 height 221
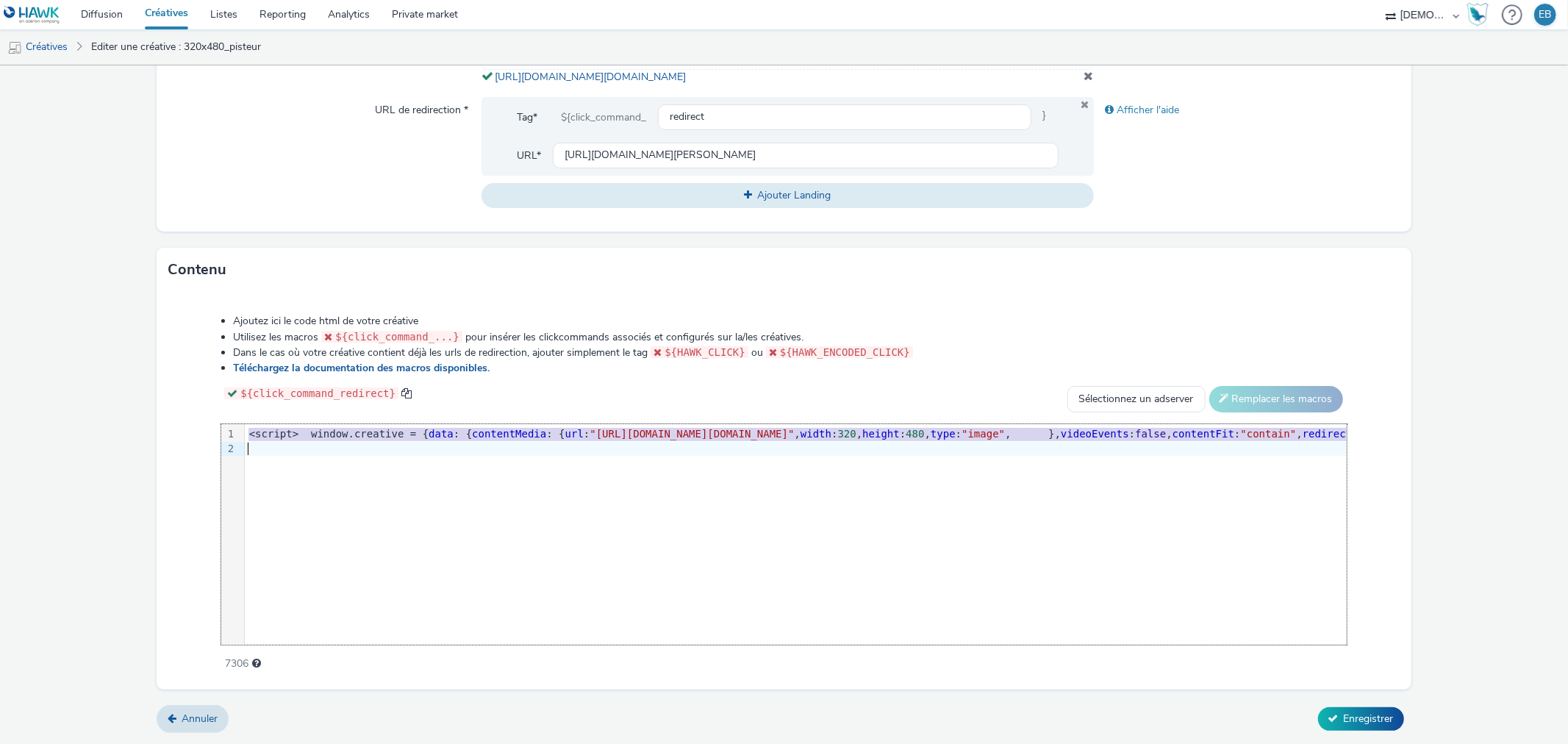
copy div "<script> window.creative = { data : { contentMedia : { url : "[URL][DOMAIN_NAME…"
